Goal: Navigation & Orientation: Go to known website

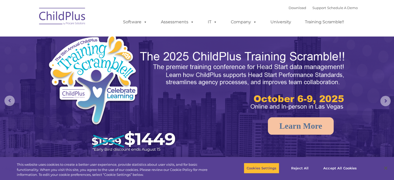
select select "MEDIUM"
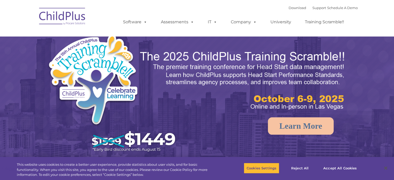
select select "MEDIUM"
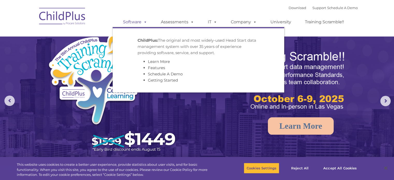
click at [145, 21] on span at bounding box center [144, 21] width 6 height 5
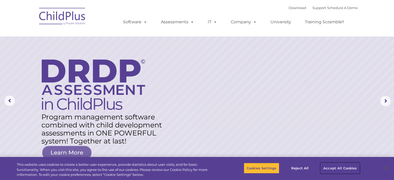
click at [339, 166] on button "Accept All Cookies" at bounding box center [339, 168] width 39 height 11
